Goal: Information Seeking & Learning: Learn about a topic

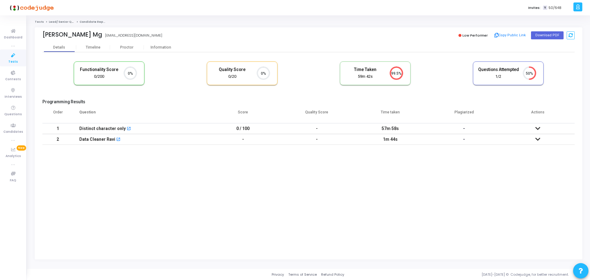
scroll to position [3, 3]
click at [116, 46] on div "Proctor" at bounding box center [127, 47] width 34 height 5
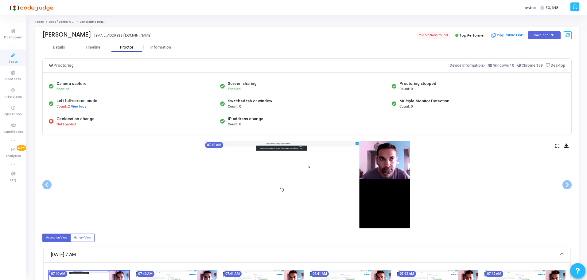
scroll to position [72, 0]
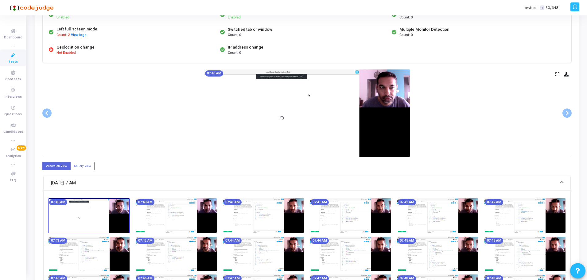
click at [217, 216] on div "07:40 AM" at bounding box center [176, 215] width 87 height 35
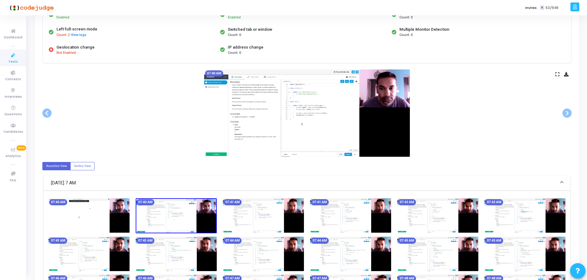
click at [280, 216] on img at bounding box center [263, 215] width 81 height 34
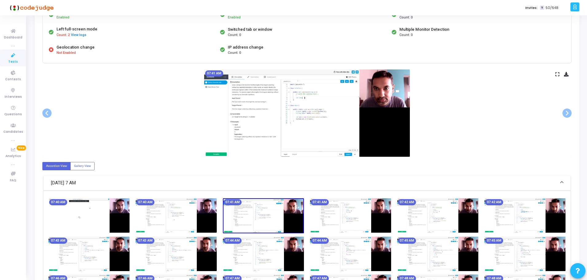
click at [369, 218] on img at bounding box center [350, 215] width 81 height 34
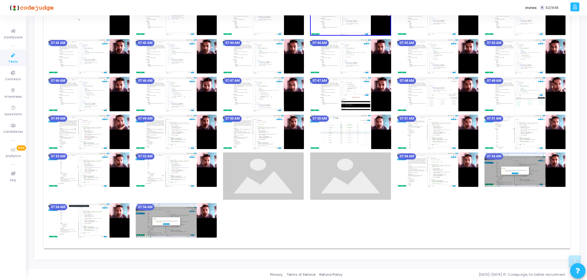
scroll to position [269, 0]
click at [194, 218] on img at bounding box center [176, 220] width 81 height 34
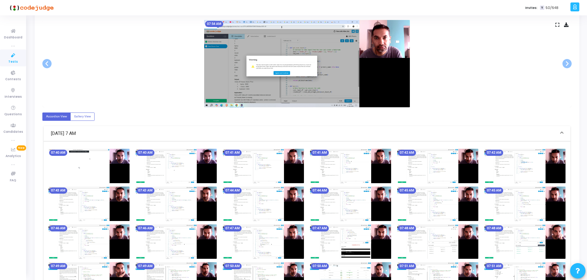
scroll to position [0, 0]
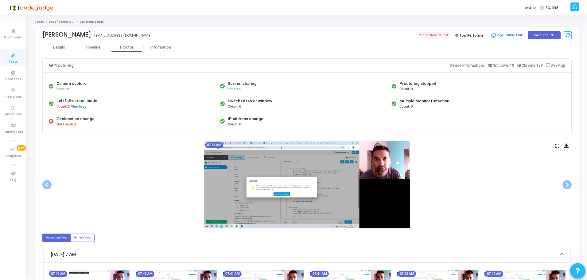
click at [558, 146] on icon at bounding box center [558, 145] width 4 height 3
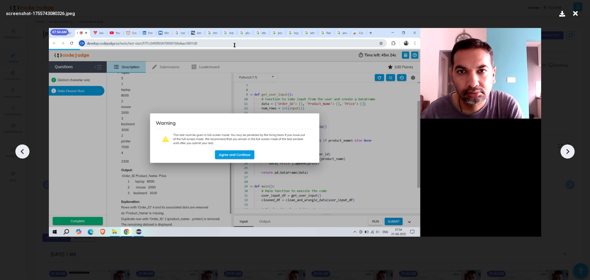
click at [577, 14] on icon at bounding box center [575, 14] width 10 height 12
